Goal: Information Seeking & Learning: Learn about a topic

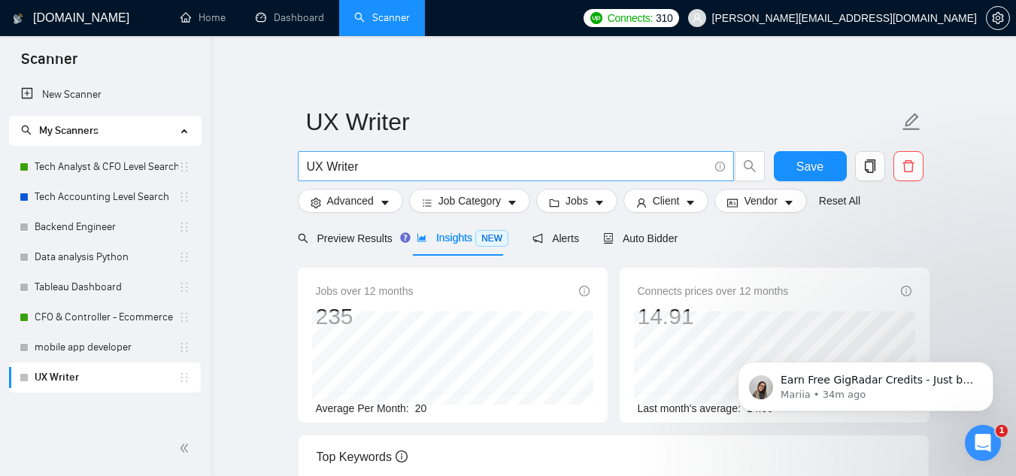
click at [348, 161] on input "UX Writer" at bounding box center [508, 166] width 402 height 19
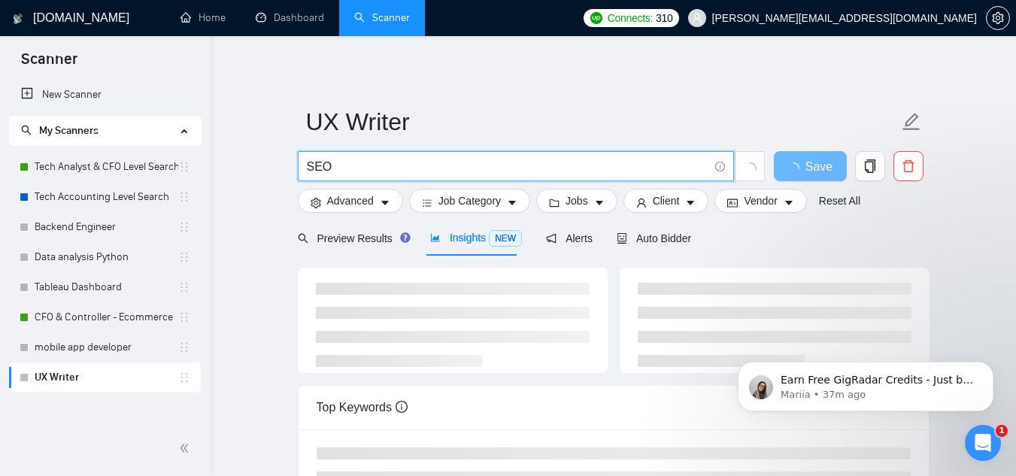
type input "SEO"
click at [265, 335] on main "UX Writer SEO Save Advanced Job Category Jobs Client Vendor Reset All Preview R…" at bounding box center [614, 393] width 758 height 667
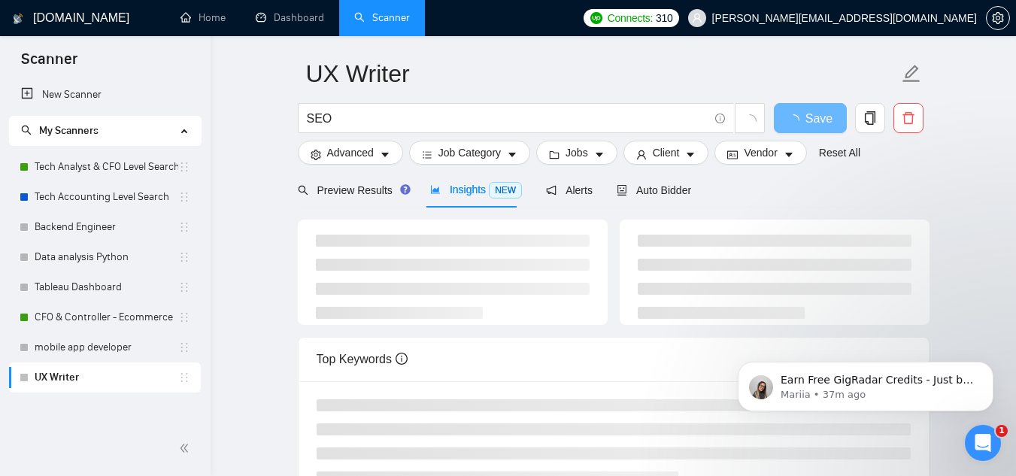
scroll to position [50, 0]
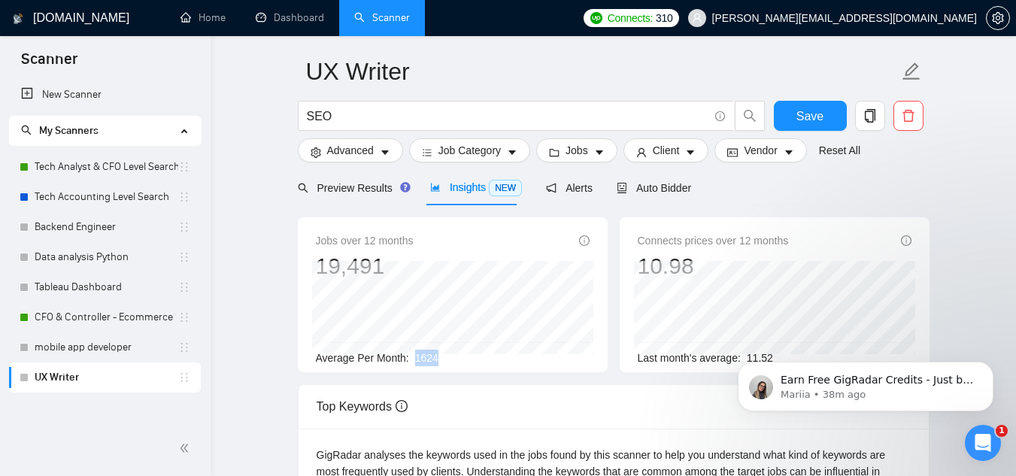
drag, startPoint x: 416, startPoint y: 358, endPoint x: 445, endPoint y: 363, distance: 29.7
click at [445, 363] on div "Average Per Month: 1624" at bounding box center [453, 358] width 274 height 17
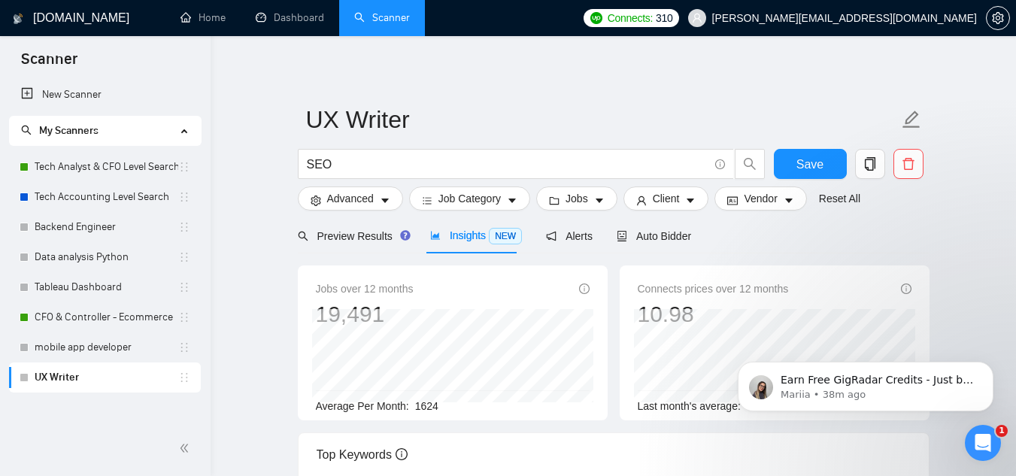
scroll to position [0, 0]
